Goal: Navigation & Orientation: Find specific page/section

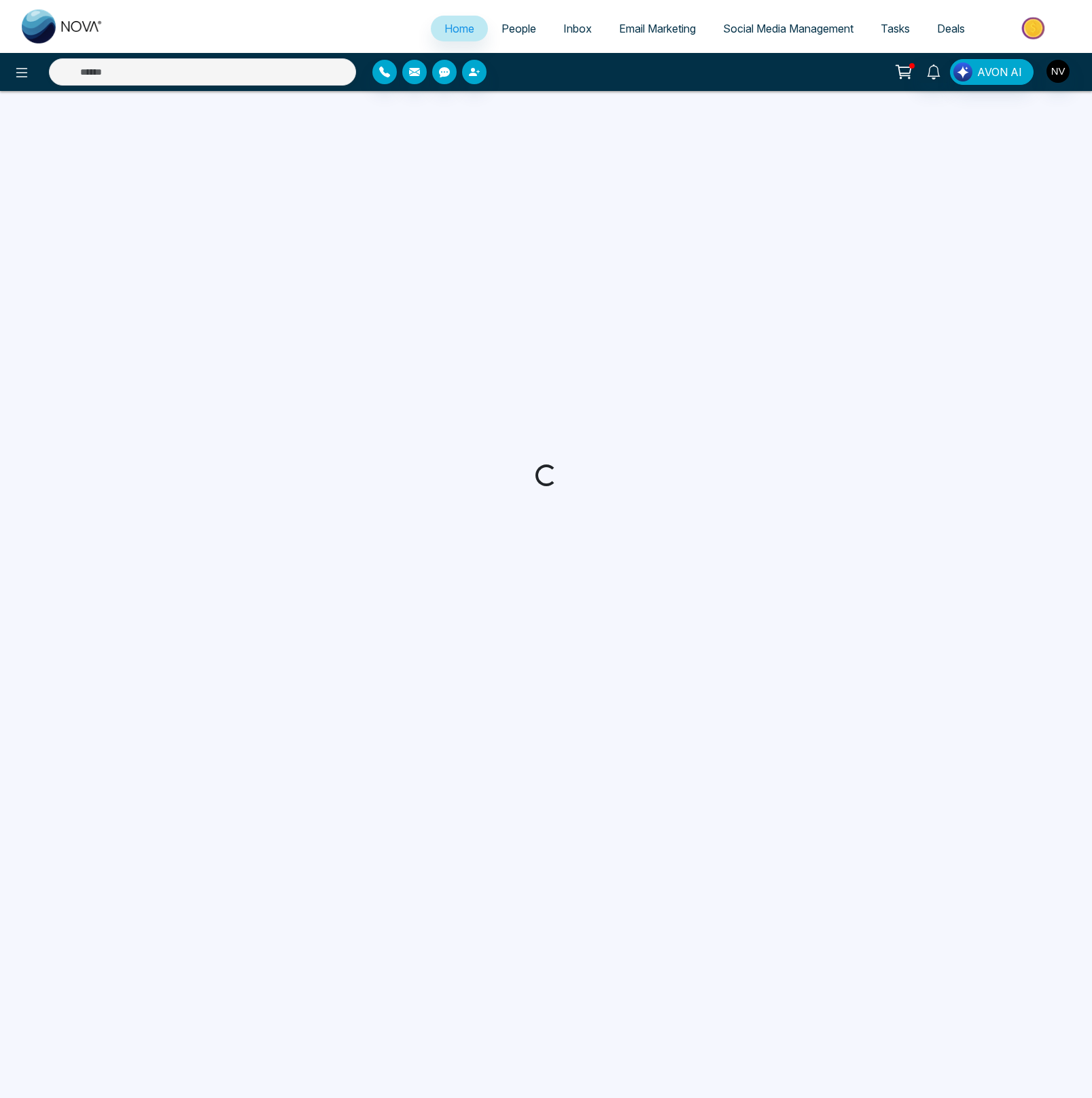
select select "*"
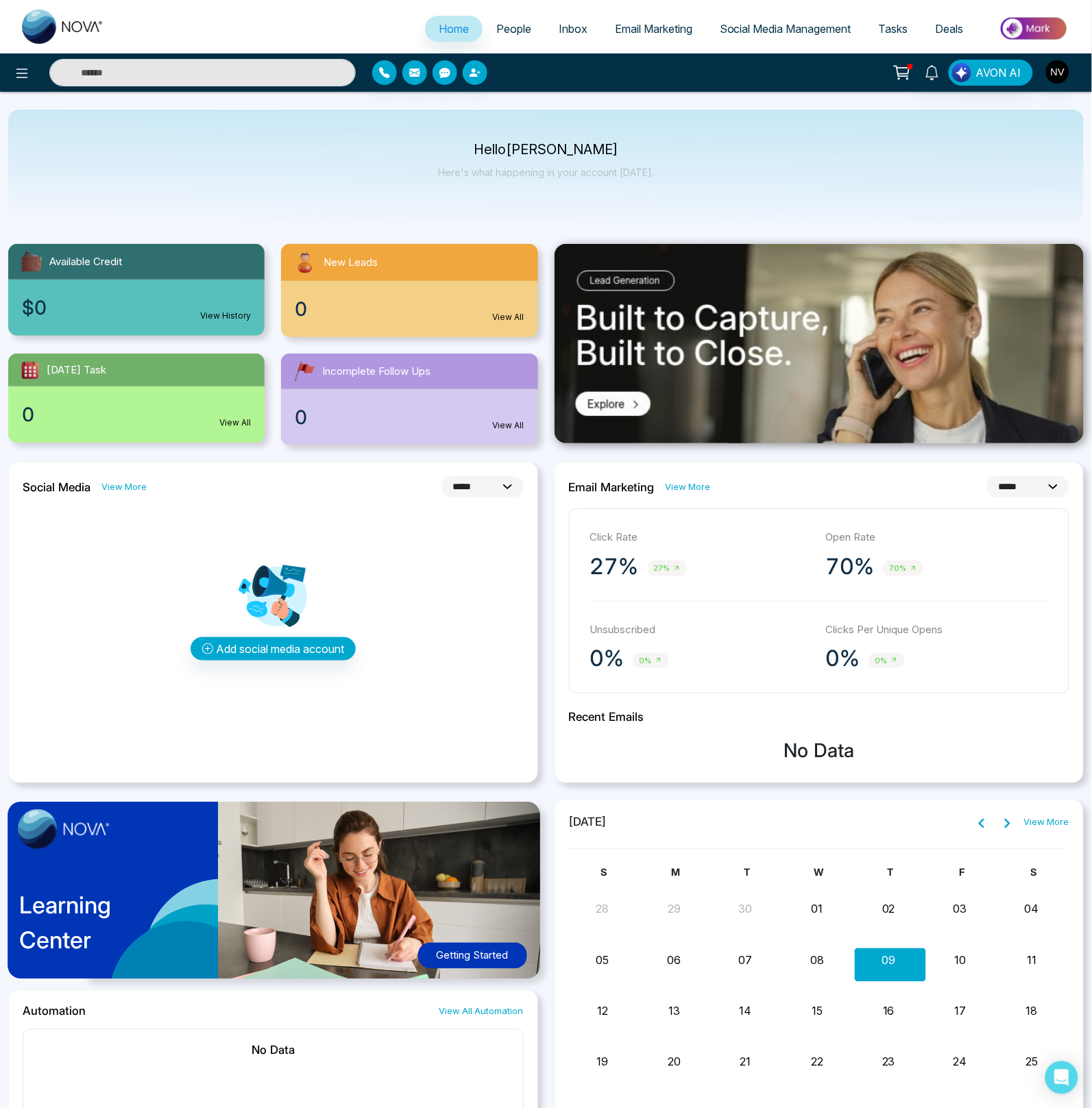
click at [506, 32] on span "People" at bounding box center [514, 29] width 35 height 14
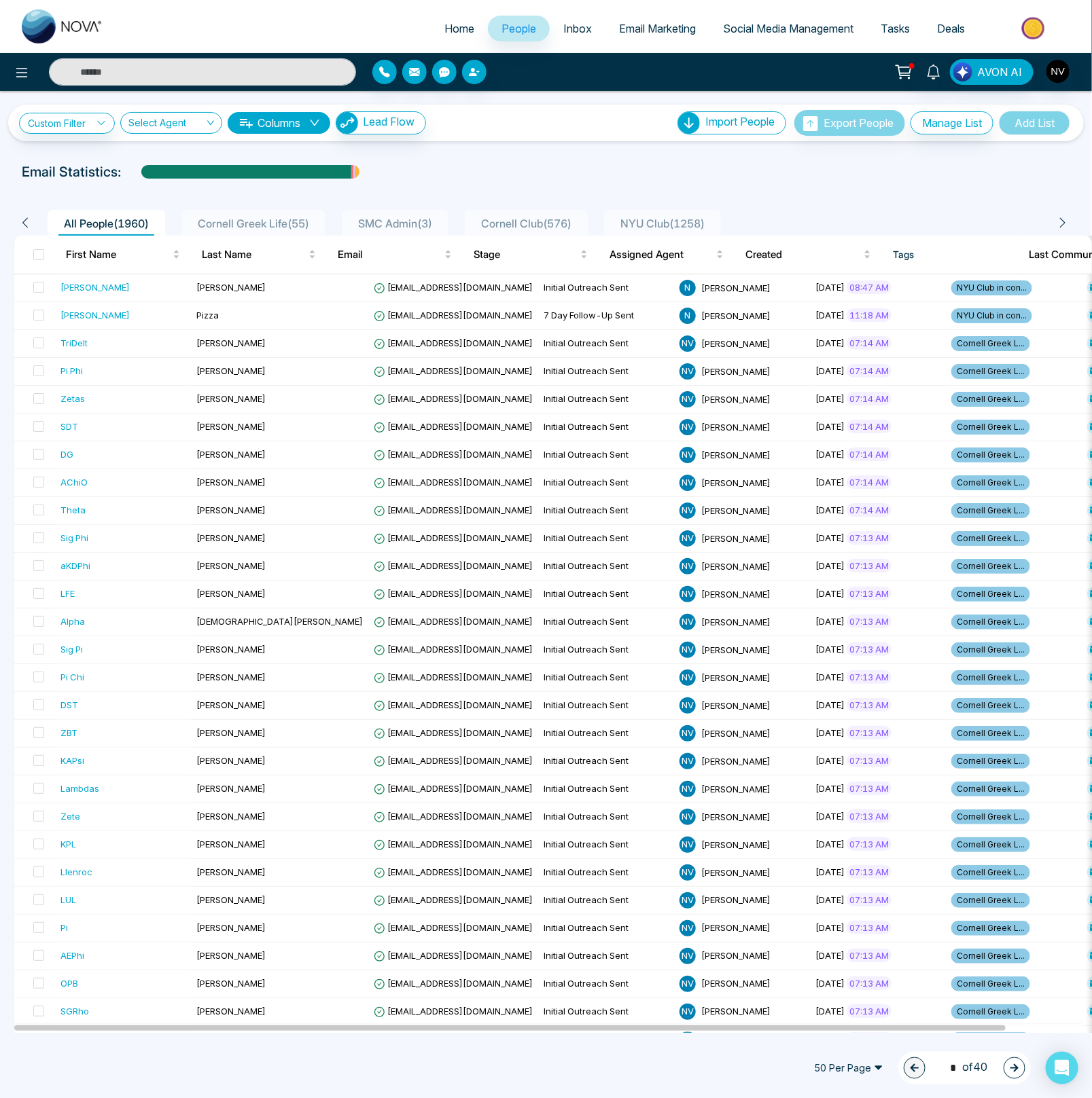
click at [559, 185] on div at bounding box center [546, 185] width 1075 height 6
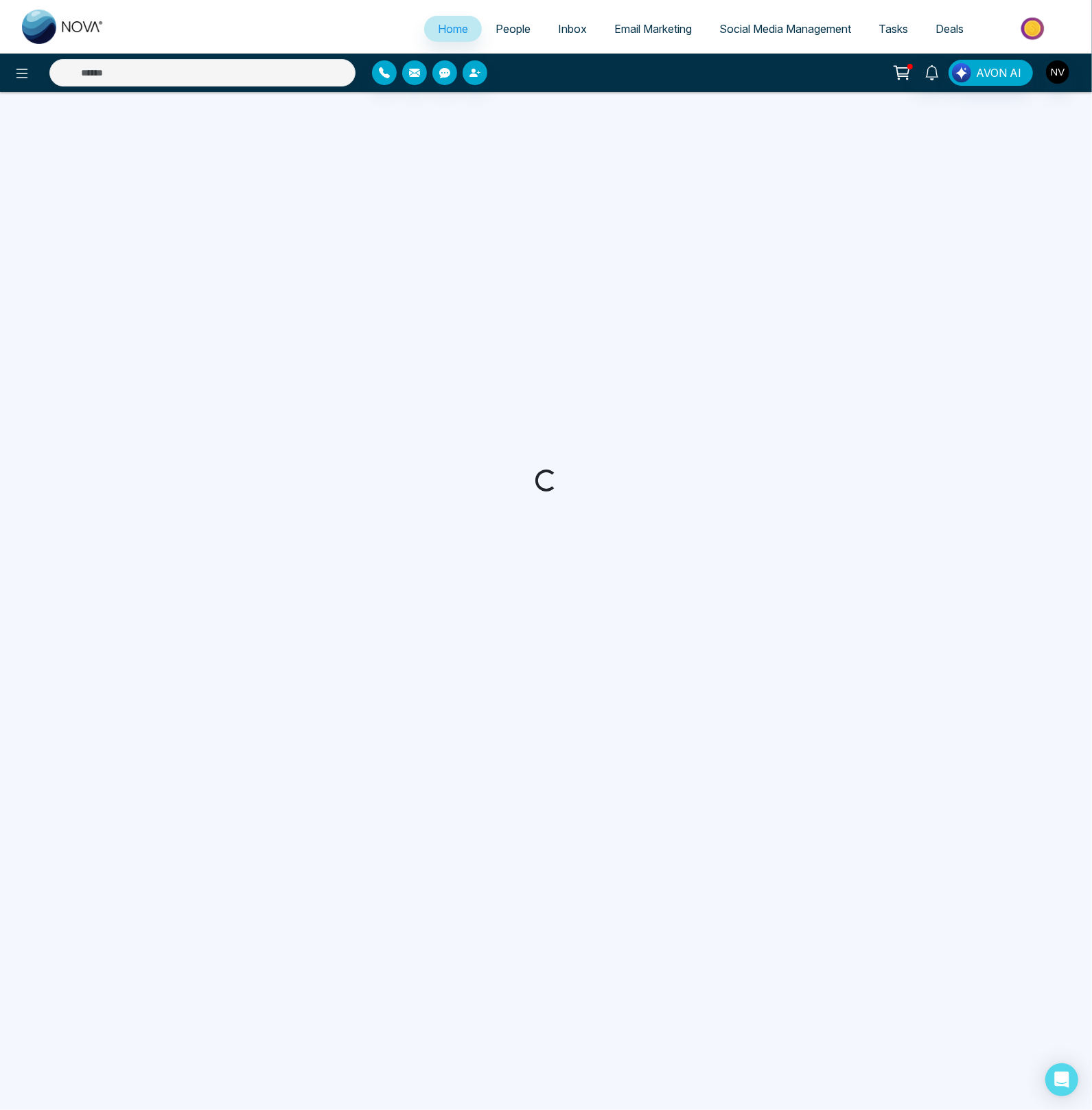
select select "*"
